Goal: Transaction & Acquisition: Subscribe to service/newsletter

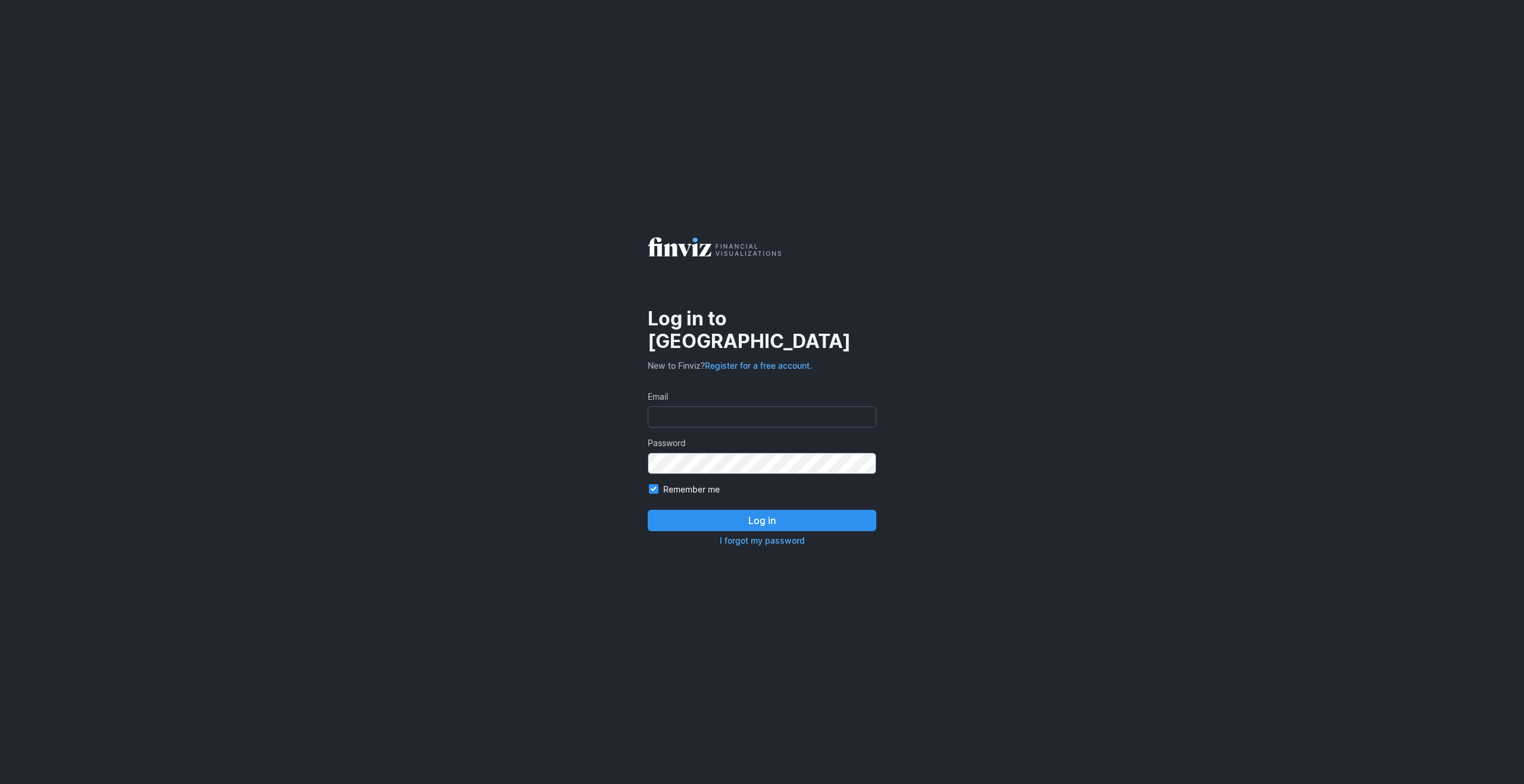
type input "tinquach1983@gmail.com"
click at [762, 513] on button "Log in" at bounding box center [762, 521] width 229 height 21
